Goal: Task Accomplishment & Management: Complete application form

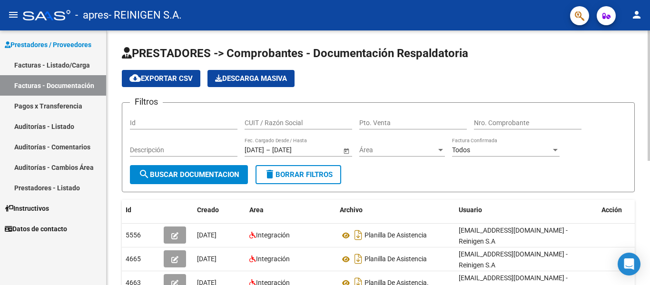
scroll to position [95, 0]
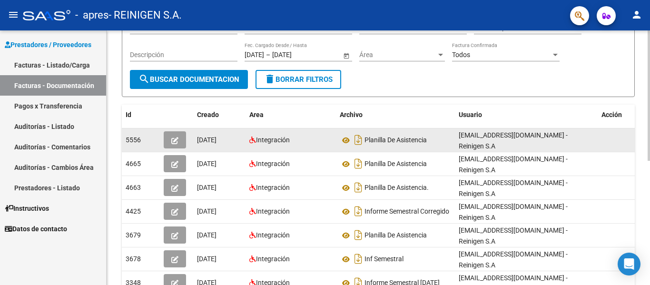
click at [179, 139] on button "button" at bounding box center [175, 139] width 22 height 17
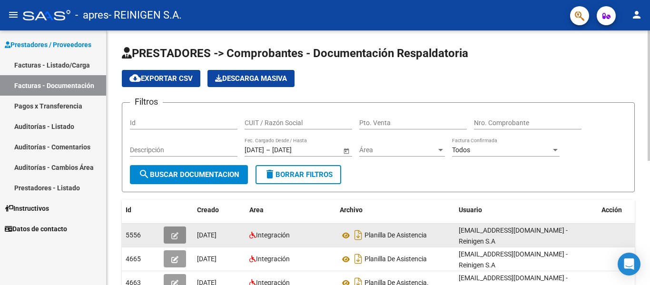
click at [175, 230] on button "button" at bounding box center [175, 235] width 22 height 17
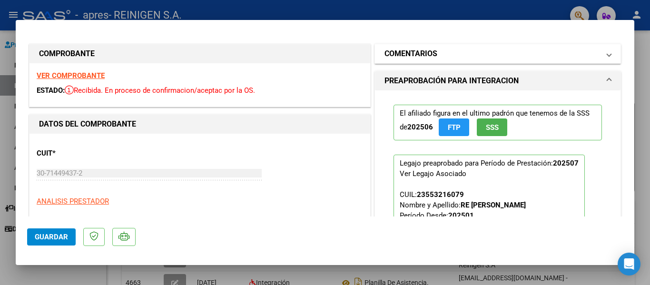
click at [459, 59] on mat-panel-title "COMENTARIOS" at bounding box center [492, 53] width 215 height 11
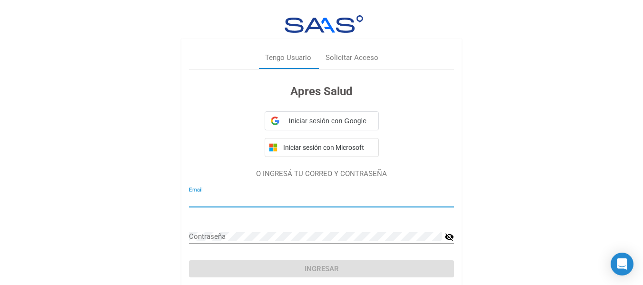
type input "[EMAIL_ADDRESS][DOMAIN_NAME]"
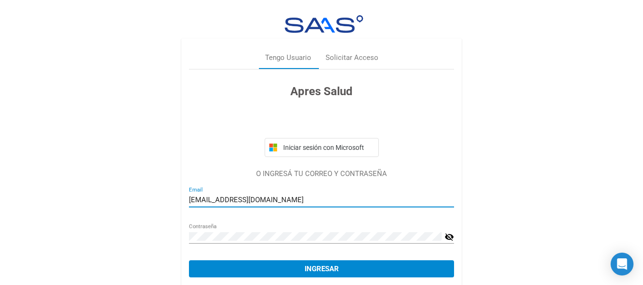
click at [353, 262] on button "Ingresar" at bounding box center [321, 268] width 265 height 17
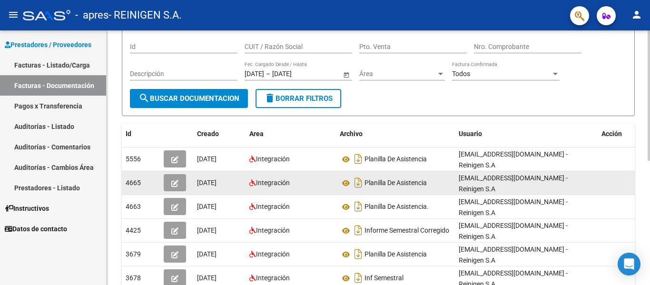
scroll to position [95, 0]
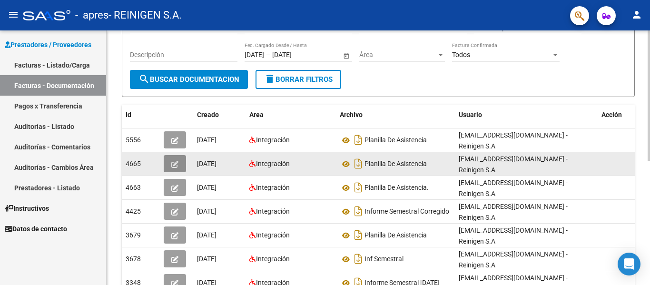
click at [172, 167] on icon "button" at bounding box center [174, 164] width 7 height 7
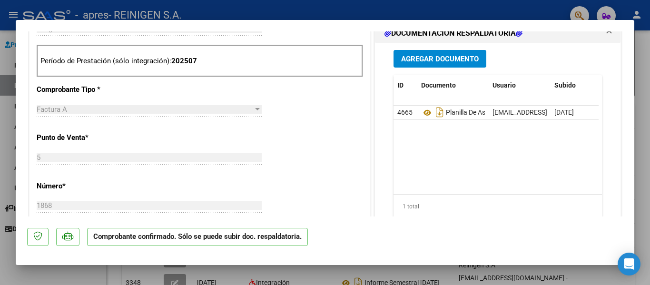
scroll to position [476, 0]
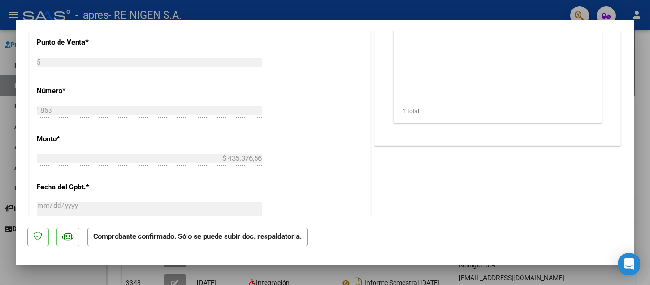
type input "$ 0,00"
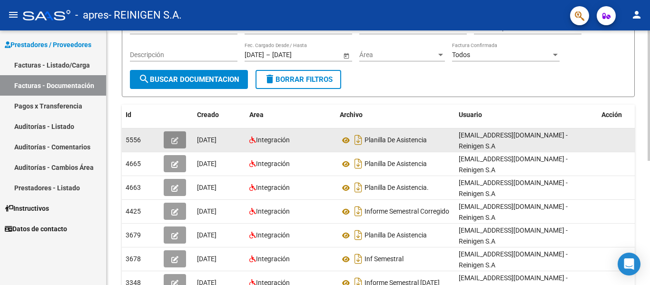
click at [175, 140] on icon "button" at bounding box center [174, 140] width 7 height 7
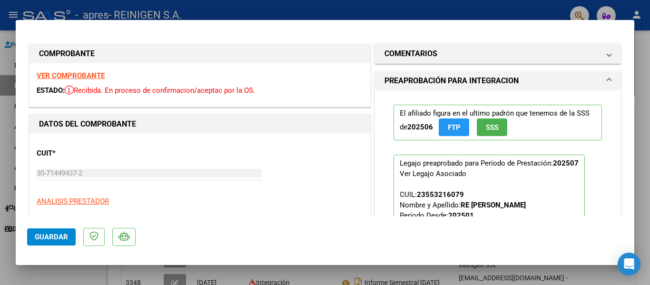
type input "$ 0,00"
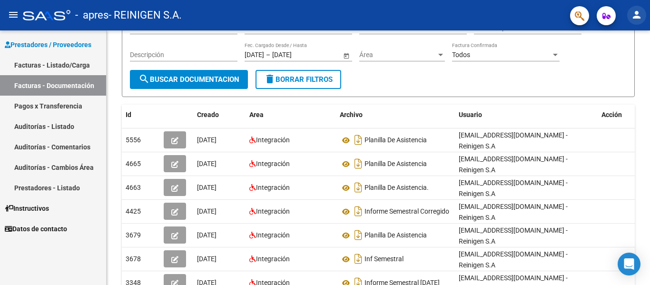
click at [646, 15] on button "person" at bounding box center [636, 15] width 19 height 19
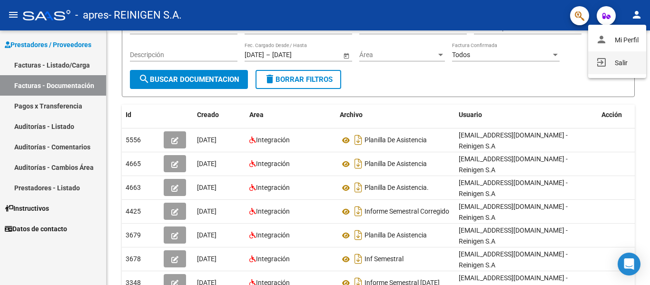
click at [635, 54] on button "exit_to_app Salir" at bounding box center [617, 62] width 58 height 23
